Goal: Task Accomplishment & Management: Use online tool/utility

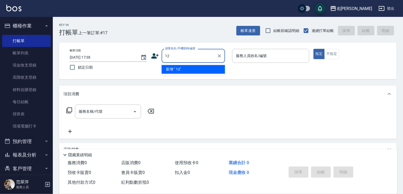
type input "123"
click at [221, 55] on icon "Clear" at bounding box center [219, 55] width 5 height 5
click at [184, 57] on input "顧客姓名/手機號碼/編號" at bounding box center [189, 55] width 51 height 9
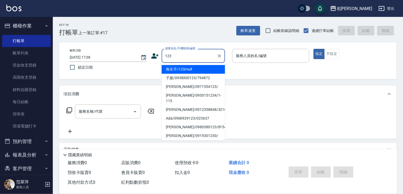
click at [190, 70] on li "無名字/123/null" at bounding box center [193, 69] width 63 height 9
type input "無名字/123/null"
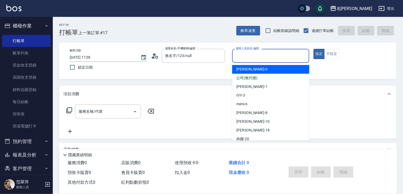
drag, startPoint x: 247, startPoint y: 56, endPoint x: 247, endPoint y: 79, distance: 23.0
click at [247, 57] on input "服務人員姓名/編號" at bounding box center [271, 55] width 72 height 9
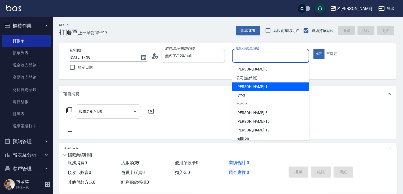
click at [248, 88] on span "[PERSON_NAME] -1" at bounding box center [251, 87] width 31 height 6
type input "[PERSON_NAME]-1"
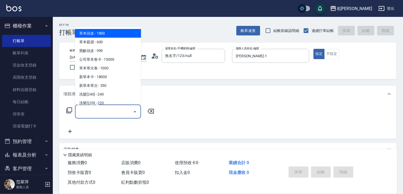
click at [96, 111] on div "服務名稱/代號 服務名稱/代號" at bounding box center [108, 112] width 66 height 14
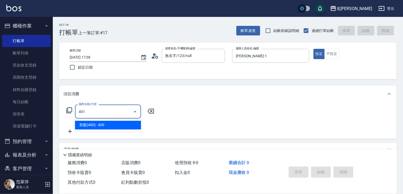
type input "剪髮(400)(401)"
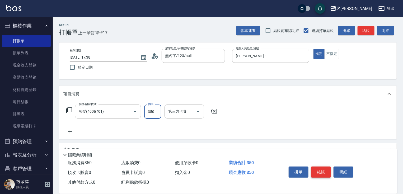
type input "350"
click at [323, 174] on button "結帳" at bounding box center [321, 172] width 20 height 11
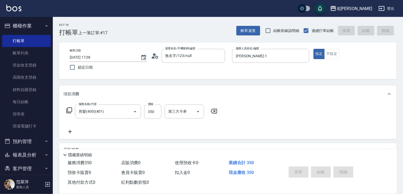
type input "2025/08/11 19:20"
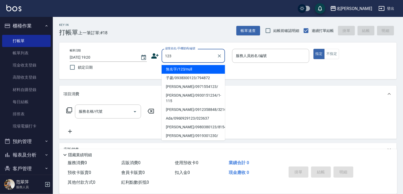
click at [186, 68] on li "無名字/123/null" at bounding box center [193, 69] width 63 height 9
type input "無名字/123/null"
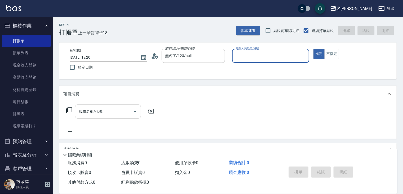
click at [253, 54] on input "服務人員姓名/編號" at bounding box center [271, 55] width 72 height 9
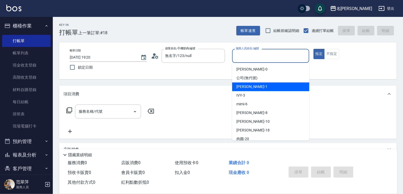
click at [250, 86] on span "Joanne -1" at bounding box center [251, 87] width 31 height 6
type input "Joanne-1"
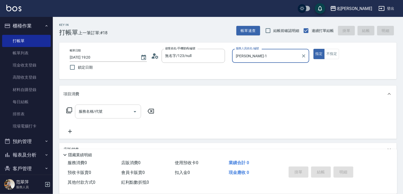
click at [107, 108] on input "服務名稱/代號" at bounding box center [103, 111] width 53 height 9
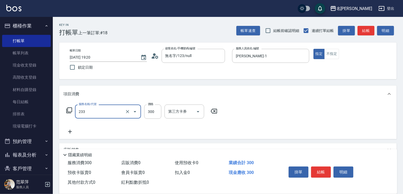
type input "洗髮300(233)"
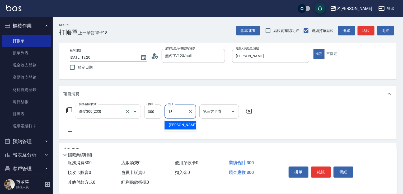
type input "小慧-18"
click at [71, 132] on icon at bounding box center [70, 132] width 4 height 4
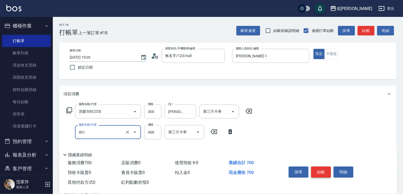
type input "剪髮(400)(401)"
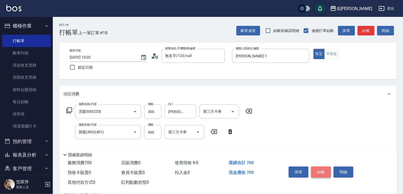
click at [322, 170] on button "結帳" at bounding box center [321, 172] width 20 height 11
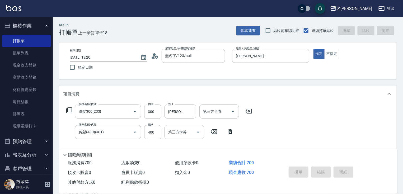
type input "2025/08/11 19:21"
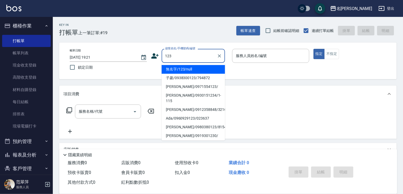
click at [188, 71] on li "無名字/123/null" at bounding box center [193, 69] width 63 height 9
type input "無名字/123/null"
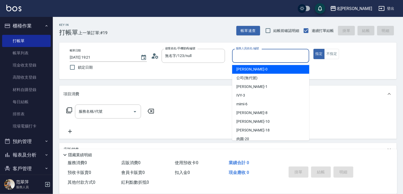
click at [259, 57] on input "服務人員姓名/編號" at bounding box center [271, 55] width 72 height 9
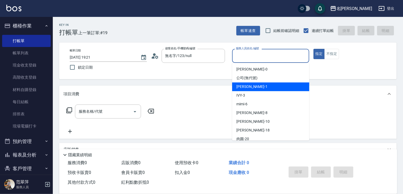
click at [258, 90] on div "Joanne -1" at bounding box center [270, 86] width 77 height 9
type input "Joanne-1"
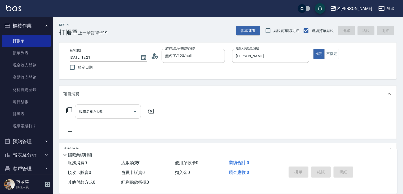
click at [71, 111] on icon at bounding box center [69, 110] width 6 height 6
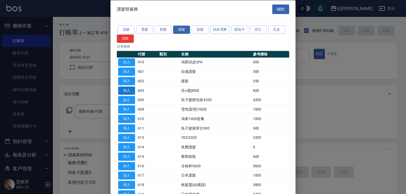
click at [128, 91] on button "加入" at bounding box center [126, 90] width 17 height 8
type input "洗+護[800](603)"
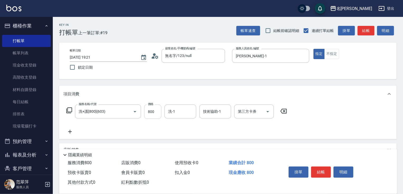
click at [153, 111] on input "800" at bounding box center [152, 112] width 17 height 14
type input "1000"
type input "IVY-3"
click at [68, 132] on icon at bounding box center [69, 132] width 13 height 6
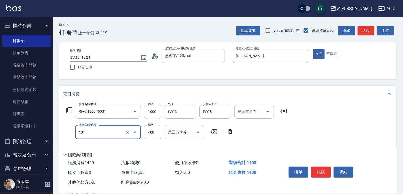
type input "剪髮(400)(401)"
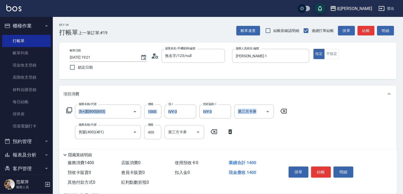
drag, startPoint x: 401, startPoint y: 79, endPoint x: 400, endPoint y: 104, distance: 24.3
click at [400, 104] on div "Key In 打帳單 上一筆訂單:#19 帳單速查 結帳前確認明細 連續打單結帳 掛單 結帳 明細 帳單日期 2025/08/11 19:21 鎖定日期 顧客…" at bounding box center [228, 148] width 350 height 262
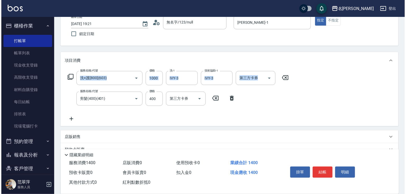
scroll to position [51, 0]
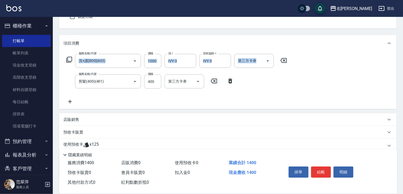
drag, startPoint x: 70, startPoint y: 102, endPoint x: 70, endPoint y: 97, distance: 5.0
click at [70, 97] on div "服務名稱/代號 洗+護[800](603) 服務名稱/代號 價格 1000 價格 洗-1 IVY-3 洗-1 技術協助-1 IVY-3 技術協助-1 第三方卡…" at bounding box center [176, 79] width 227 height 51
drag, startPoint x: 69, startPoint y: 102, endPoint x: 69, endPoint y: 94, distance: 7.9
click at [69, 101] on icon at bounding box center [69, 102] width 13 height 6
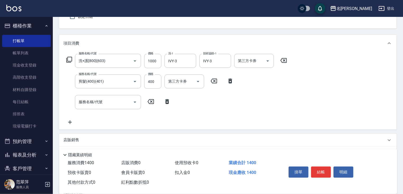
click at [69, 59] on icon at bounding box center [69, 60] width 6 height 6
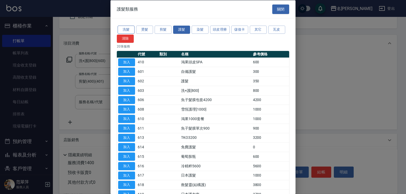
click at [130, 27] on button "洗髮" at bounding box center [126, 30] width 17 height 8
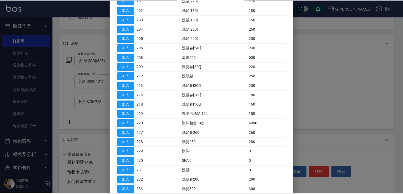
scroll to position [77, 0]
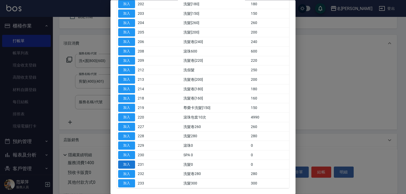
click at [126, 163] on button "加入" at bounding box center [126, 165] width 17 height 8
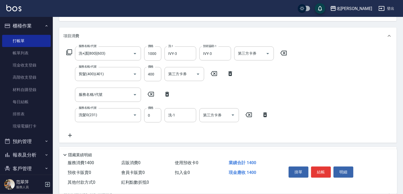
scroll to position [80, 0]
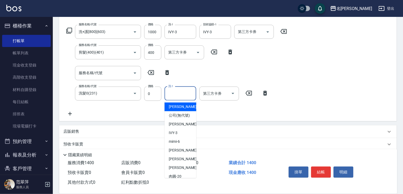
click at [177, 90] on input "洗-1" at bounding box center [180, 93] width 27 height 9
type input "IVY-3"
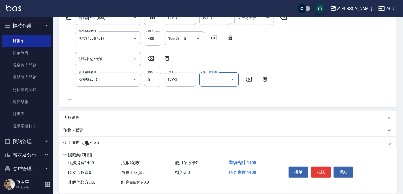
scroll to position [101, 0]
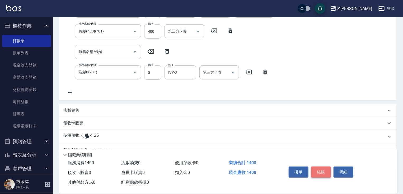
click at [325, 170] on button "結帳" at bounding box center [321, 172] width 20 height 11
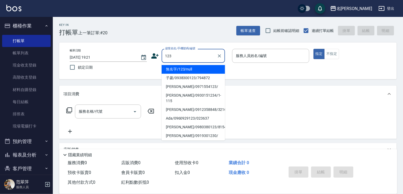
click at [196, 68] on li "無名字/123/null" at bounding box center [193, 69] width 63 height 9
type input "無名字/123/null"
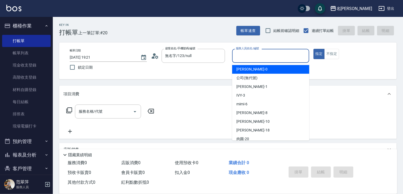
click at [251, 57] on input "服務人員姓名/編號" at bounding box center [271, 55] width 72 height 9
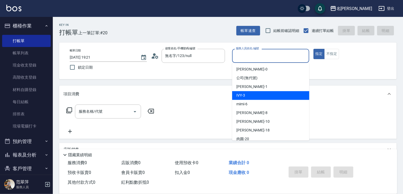
click at [248, 97] on div "IVY -3" at bounding box center [270, 95] width 77 height 9
type input "IVY-3"
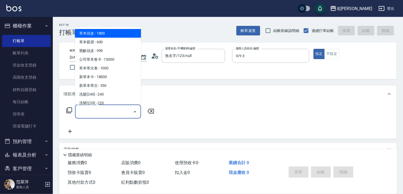
click at [107, 110] on input "服務名稱/代號" at bounding box center [103, 111] width 53 height 9
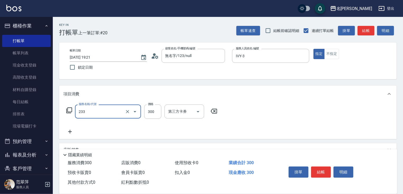
type input "洗髮300(233)"
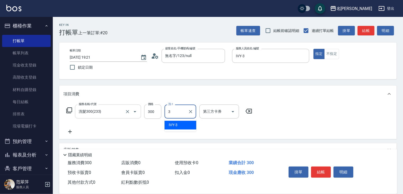
type input "IVY-3"
click at [69, 131] on icon at bounding box center [69, 132] width 13 height 6
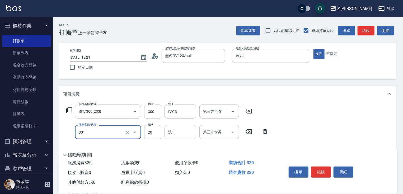
type input "潤絲20(801)"
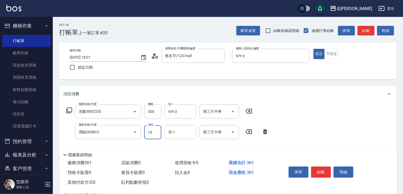
type input "10"
type input "IVY-3"
click at [326, 170] on button "結帳" at bounding box center [321, 172] width 20 height 11
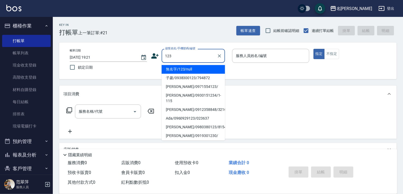
click at [181, 69] on li "無名字/123/null" at bounding box center [193, 69] width 63 height 9
type input "無名字/123/null"
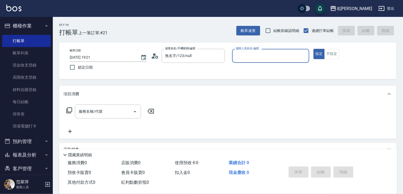
click at [250, 54] on input "服務人員姓名/編號" at bounding box center [271, 55] width 72 height 9
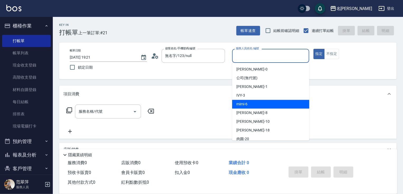
drag, startPoint x: 254, startPoint y: 101, endPoint x: 249, endPoint y: 102, distance: 4.8
click at [253, 102] on div "mimi -6" at bounding box center [270, 104] width 77 height 9
type input "mimi-6"
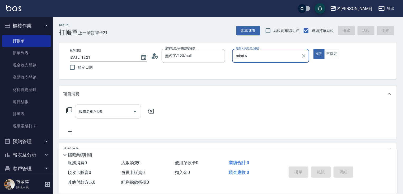
click at [113, 113] on input "服務名稱/代號" at bounding box center [103, 111] width 53 height 9
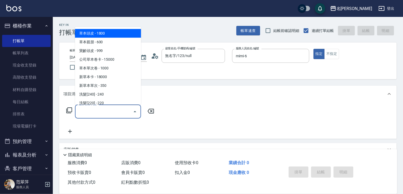
click at [67, 111] on icon at bounding box center [69, 110] width 6 height 6
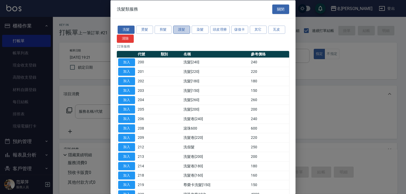
click at [182, 29] on button "護髮" at bounding box center [181, 30] width 17 height 8
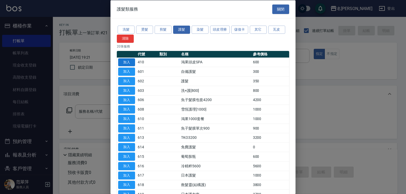
click at [128, 61] on button "加入" at bounding box center [126, 62] width 17 height 8
type input "鴻果頭皮SPA(410)"
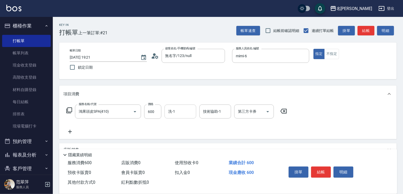
click at [176, 111] on input "洗-1" at bounding box center [180, 111] width 27 height 9
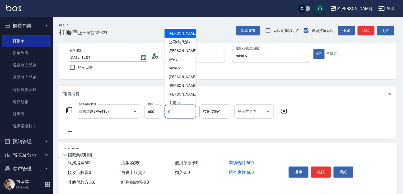
type input "ken-0"
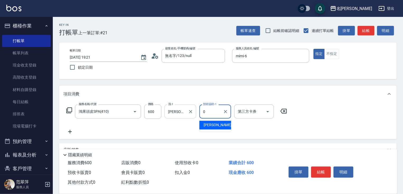
type input "ken-0"
drag, startPoint x: 67, startPoint y: 135, endPoint x: 71, endPoint y: 122, distance: 13.3
click at [68, 134] on icon at bounding box center [69, 132] width 13 height 6
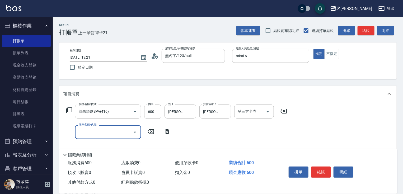
click at [71, 109] on icon at bounding box center [69, 110] width 6 height 6
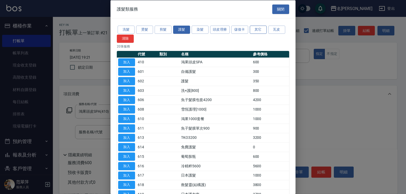
click at [260, 31] on button "其它" at bounding box center [258, 30] width 17 height 8
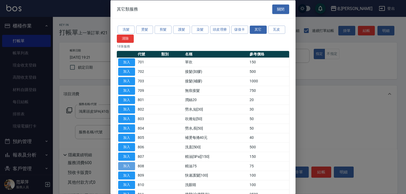
click at [134, 166] on button "加入" at bounding box center [126, 166] width 17 height 8
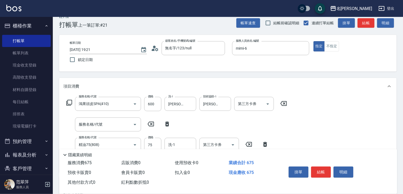
scroll to position [21, 0]
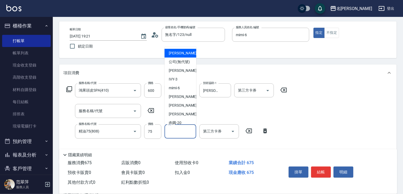
click at [177, 135] on input "洗-1" at bounding box center [180, 131] width 27 height 9
type input "ken-0"
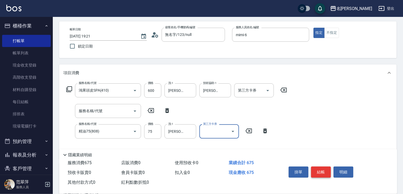
click at [325, 171] on button "結帳" at bounding box center [321, 172] width 20 height 11
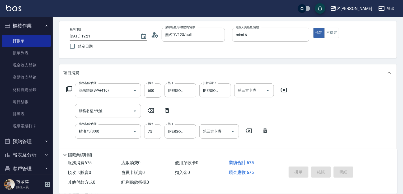
type input "2025/08/11 19:22"
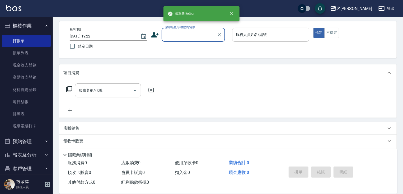
click at [349, 194] on html "帳單新增成功 名留竹林 登出 櫃檯作業 打帳單 帳單列表 現金收支登錄 高階收支登錄 材料自購登錄 每日結帳 排班表 現場電腦打卡 預約管理 預約管理 單日預…" at bounding box center [201, 107] width 403 height 257
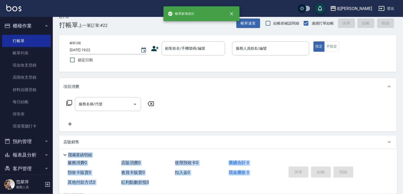
scroll to position [0, 0]
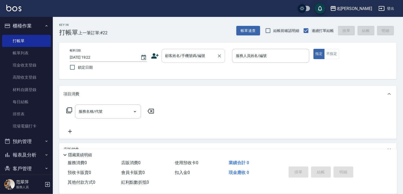
click at [172, 56] on input "顧客姓名/手機號碼/編號" at bounding box center [189, 55] width 51 height 9
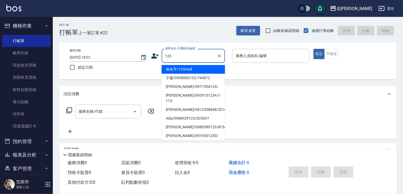
click at [196, 69] on li "無名字/123/null" at bounding box center [193, 69] width 63 height 9
type input "無名字/123/null"
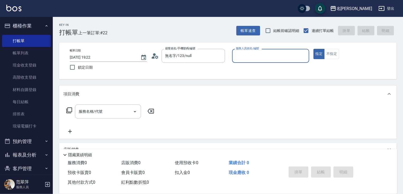
click at [237, 57] on input "服務人員姓名/編號" at bounding box center [271, 55] width 72 height 9
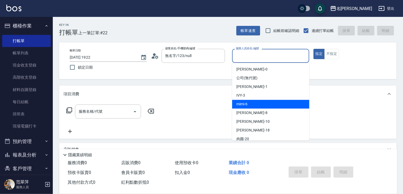
drag, startPoint x: 252, startPoint y: 106, endPoint x: 158, endPoint y: 108, distance: 93.5
click at [250, 106] on div "mimi -6" at bounding box center [270, 104] width 77 height 9
type input "mimi-6"
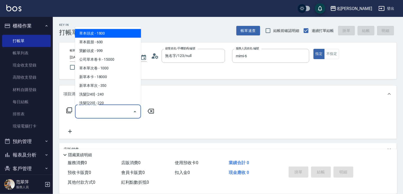
click at [114, 110] on input "服務名稱/代號" at bounding box center [103, 111] width 53 height 9
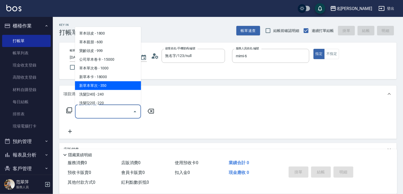
click at [113, 82] on span "新草本單次 - 350" at bounding box center [108, 85] width 66 height 9
type input "新草本單次(109)"
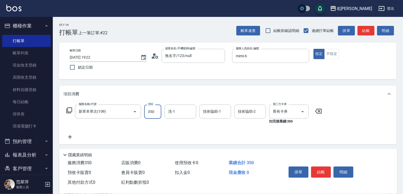
click at [149, 110] on input "350" at bounding box center [152, 112] width 17 height 14
type input "525"
type input "小慧-18"
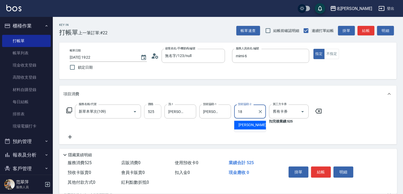
type input "小慧-18"
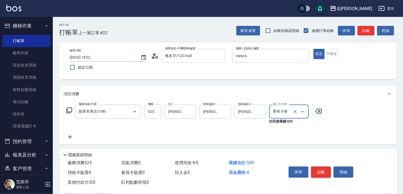
click at [315, 172] on button "結帳" at bounding box center [321, 172] width 20 height 11
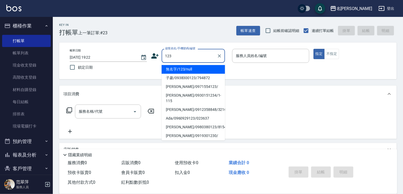
click at [188, 67] on li "無名字/123/null" at bounding box center [193, 69] width 63 height 9
type input "無名字/123/null"
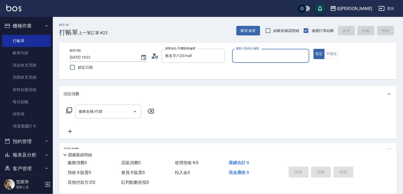
click at [239, 57] on input "服務人員姓名/編號" at bounding box center [271, 55] width 72 height 9
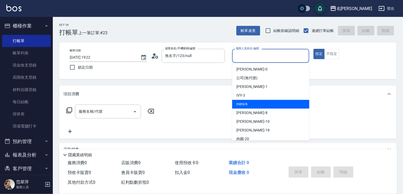
click at [251, 105] on div "mimi -6" at bounding box center [270, 104] width 77 height 9
type input "mimi-6"
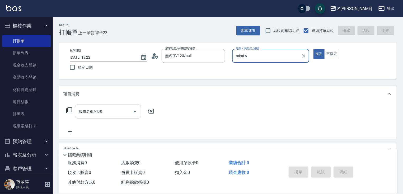
click at [113, 110] on input "服務名稱/代號" at bounding box center [103, 111] width 53 height 9
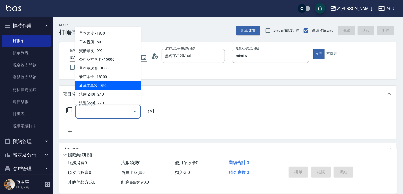
click at [116, 85] on span "新草本單次 - 350" at bounding box center [108, 85] width 66 height 9
type input "新草本單次(109)"
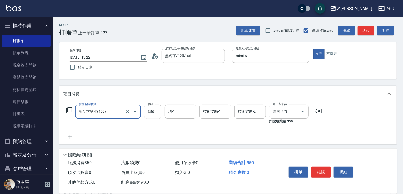
click at [152, 110] on input "350" at bounding box center [152, 112] width 17 height 14
type input "525"
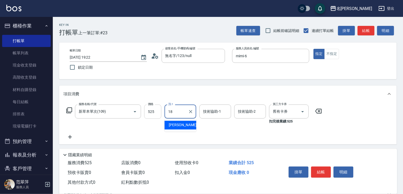
type input "小慧-18"
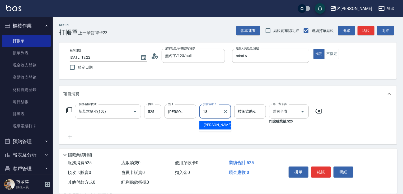
type input "小慧-18"
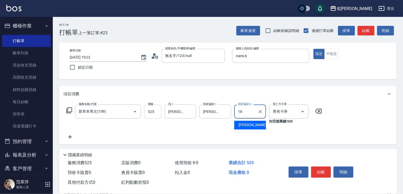
type input "小慧-18"
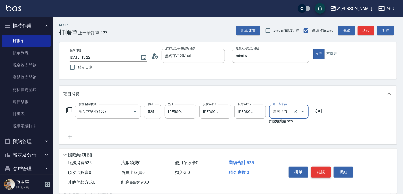
click at [321, 167] on button "結帳" at bounding box center [321, 172] width 20 height 11
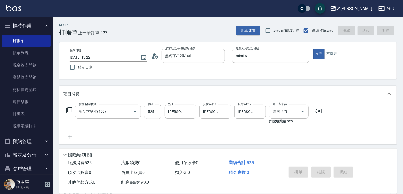
type input "2025/08/11 19:23"
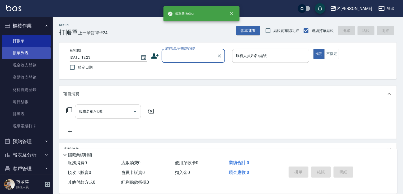
click at [24, 54] on link "帳單列表" at bounding box center [26, 53] width 49 height 12
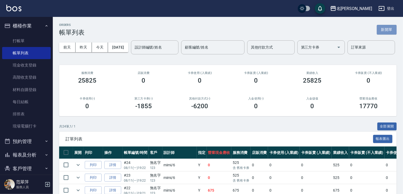
click at [391, 31] on button "新開單" at bounding box center [387, 30] width 20 height 10
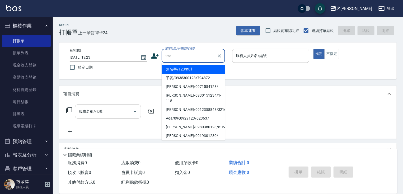
drag, startPoint x: 202, startPoint y: 69, endPoint x: 240, endPoint y: 56, distance: 40.8
click at [205, 67] on li "無名字/123/null" at bounding box center [193, 69] width 63 height 9
type input "無名字/123/null"
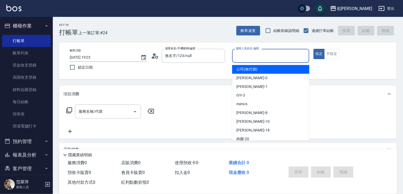
click at [249, 58] on input "服務人員姓名/編號" at bounding box center [271, 55] width 72 height 9
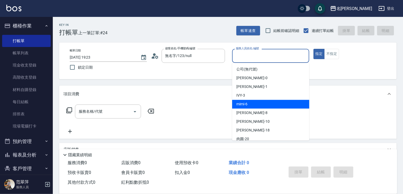
click at [252, 104] on div "mimi -6" at bounding box center [270, 104] width 77 height 9
type input "mimi-6"
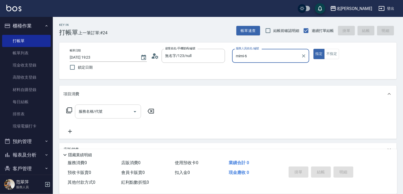
click at [111, 112] on input "服務名稱/代號" at bounding box center [103, 111] width 53 height 9
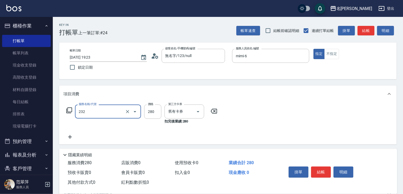
type input "洗髮卷280(232)"
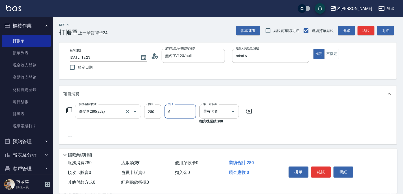
type input "mimi-6"
click at [321, 167] on button "結帳" at bounding box center [321, 172] width 20 height 11
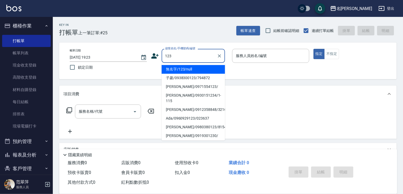
click at [197, 70] on li "無名字/123/null" at bounding box center [193, 69] width 63 height 9
type input "無名字/123/null"
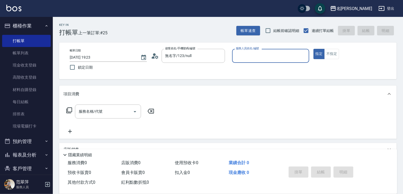
click at [249, 54] on input "服務人員姓名/編號" at bounding box center [271, 55] width 72 height 9
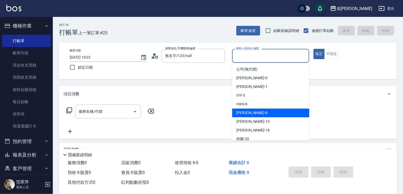
click at [255, 110] on div "曉容 -8" at bounding box center [270, 113] width 77 height 9
type input "曉容-8"
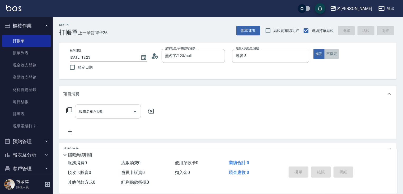
click at [330, 55] on button "不指定" at bounding box center [331, 54] width 15 height 10
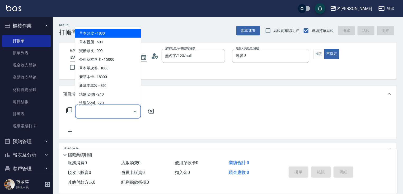
drag, startPoint x: 120, startPoint y: 110, endPoint x: 120, endPoint y: 107, distance: 3.4
click at [120, 107] on input "服務名稱/代號" at bounding box center [103, 111] width 53 height 9
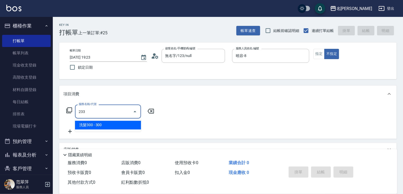
type input "洗髮300(233)"
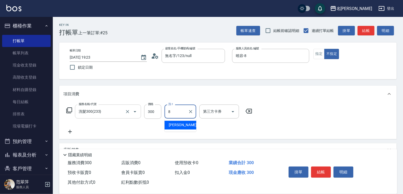
type input "曉容-8"
click at [69, 131] on icon at bounding box center [69, 132] width 13 height 6
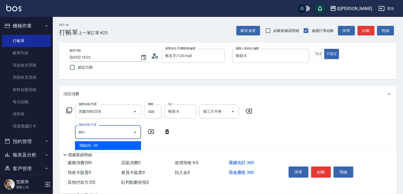
type input "潤絲20(801)"
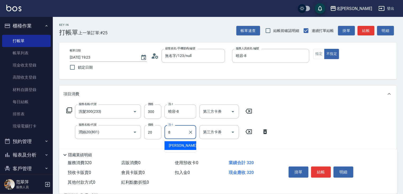
type input "曉容-8"
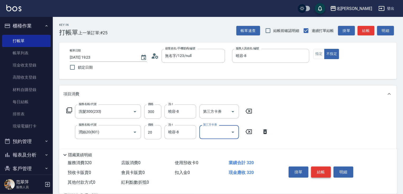
click at [324, 171] on button "結帳" at bounding box center [321, 172] width 20 height 11
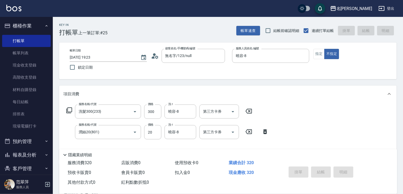
type input "2025/08/11 19:35"
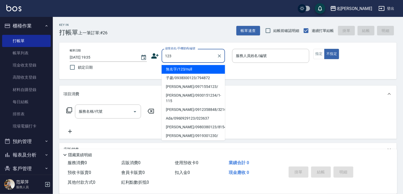
click at [191, 69] on li "無名字/123/null" at bounding box center [193, 69] width 63 height 9
type input "無名字/123/null"
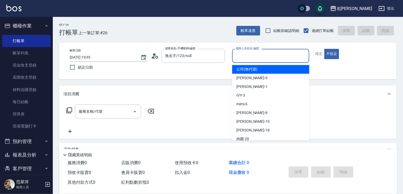
click at [261, 59] on input "服務人員姓名/編號" at bounding box center [271, 55] width 72 height 9
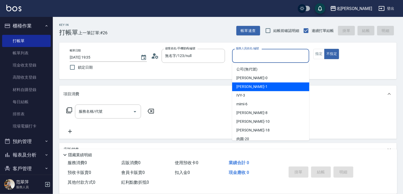
click at [259, 86] on div "Joanne -1" at bounding box center [270, 86] width 77 height 9
type input "Joanne-1"
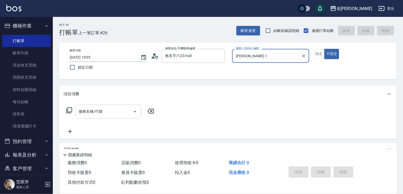
click at [106, 113] on input "服務名稱/代號" at bounding box center [103, 111] width 53 height 9
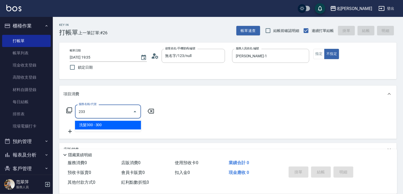
type input "洗髮300(233)"
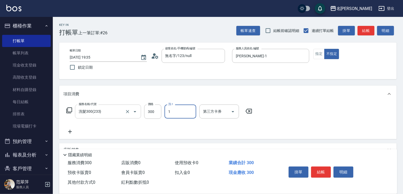
type input "Joanne-1"
click at [68, 132] on icon at bounding box center [69, 132] width 13 height 6
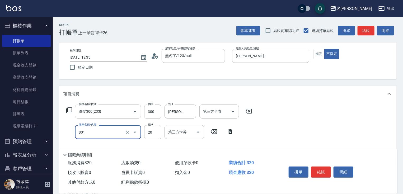
type input "潤絲20(801)"
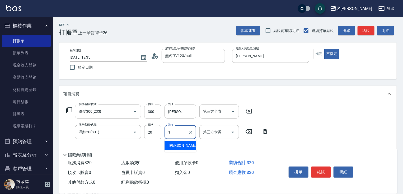
type input "Joanne-1"
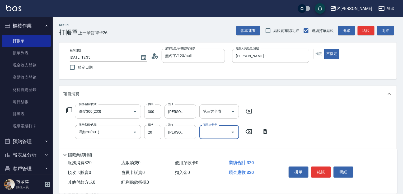
click at [321, 171] on button "結帳" at bounding box center [321, 172] width 20 height 11
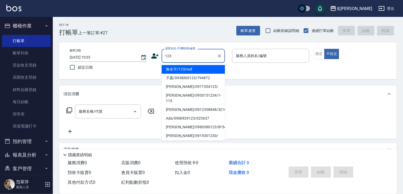
click at [194, 69] on li "無名字/123/null" at bounding box center [193, 69] width 63 height 9
type input "無名字/123/null"
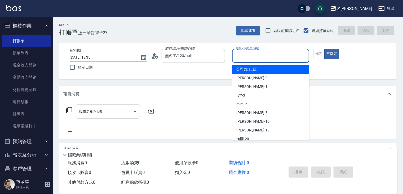
click at [262, 59] on input "服務人員姓名/編號" at bounding box center [271, 55] width 72 height 9
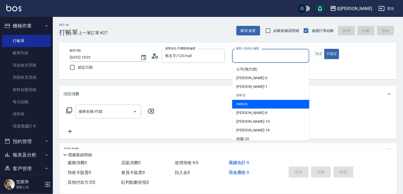
click at [251, 102] on div "mimi -6" at bounding box center [270, 104] width 77 height 9
type input "mimi-6"
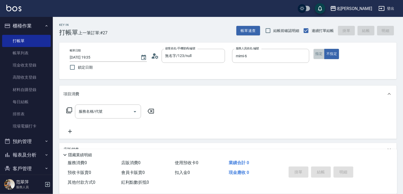
click at [316, 54] on button "指定" at bounding box center [318, 54] width 11 height 10
click at [119, 111] on input "服務名稱/代號" at bounding box center [103, 111] width 53 height 9
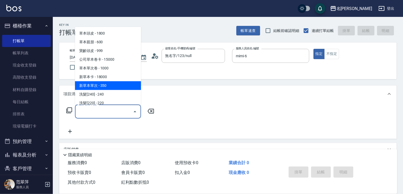
drag, startPoint x: 110, startPoint y: 84, endPoint x: 144, endPoint y: 102, distance: 38.2
click at [111, 84] on span "新草本單次 - 350" at bounding box center [108, 85] width 66 height 9
type input "新草本單次(109)"
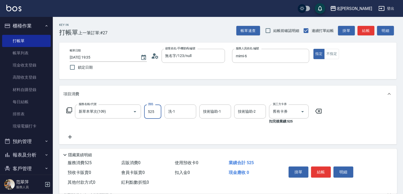
type input "525"
type input "ken-0"
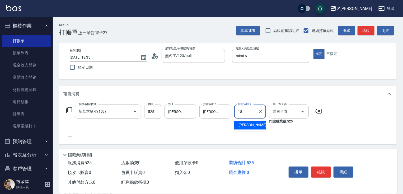
type input "小慧-18"
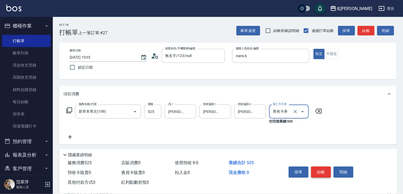
click at [317, 173] on button "結帳" at bounding box center [321, 172] width 20 height 11
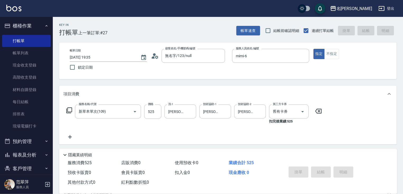
type input "2025/08/11 19:36"
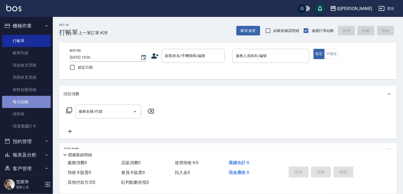
click at [26, 101] on link "每日結帳" at bounding box center [26, 102] width 49 height 12
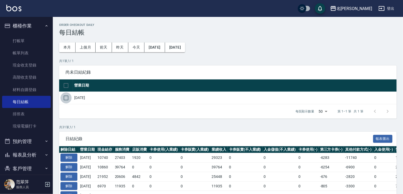
click at [63, 97] on input "checkbox" at bounding box center [65, 97] width 11 height 11
checkbox input "true"
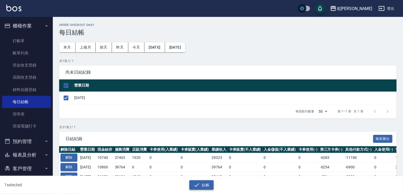
click at [201, 187] on button "結帳" at bounding box center [201, 185] width 25 height 10
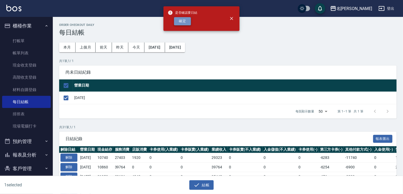
click at [183, 19] on button "確定" at bounding box center [182, 21] width 17 height 8
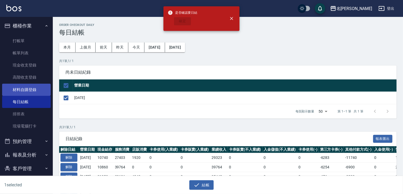
checkbox input "false"
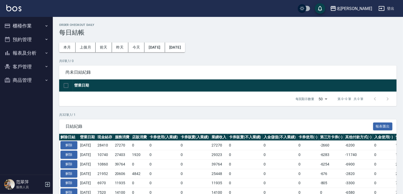
click at [29, 52] on button "報表及分析" at bounding box center [26, 53] width 49 height 14
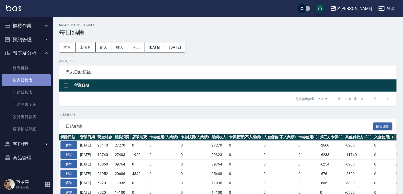
click at [31, 79] on link "店家日報表" at bounding box center [26, 80] width 49 height 12
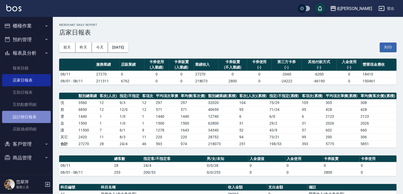
click at [28, 119] on link "設計師日報表" at bounding box center [26, 117] width 49 height 12
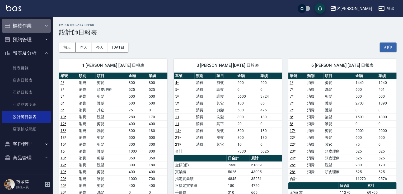
click at [26, 25] on button "櫃檯作業" at bounding box center [26, 26] width 49 height 14
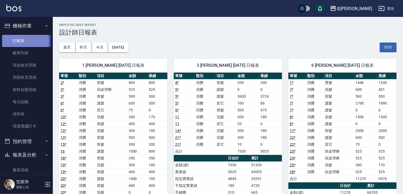
click at [22, 41] on link "打帳單" at bounding box center [26, 41] width 49 height 12
